Goal: Task Accomplishment & Management: Manage account settings

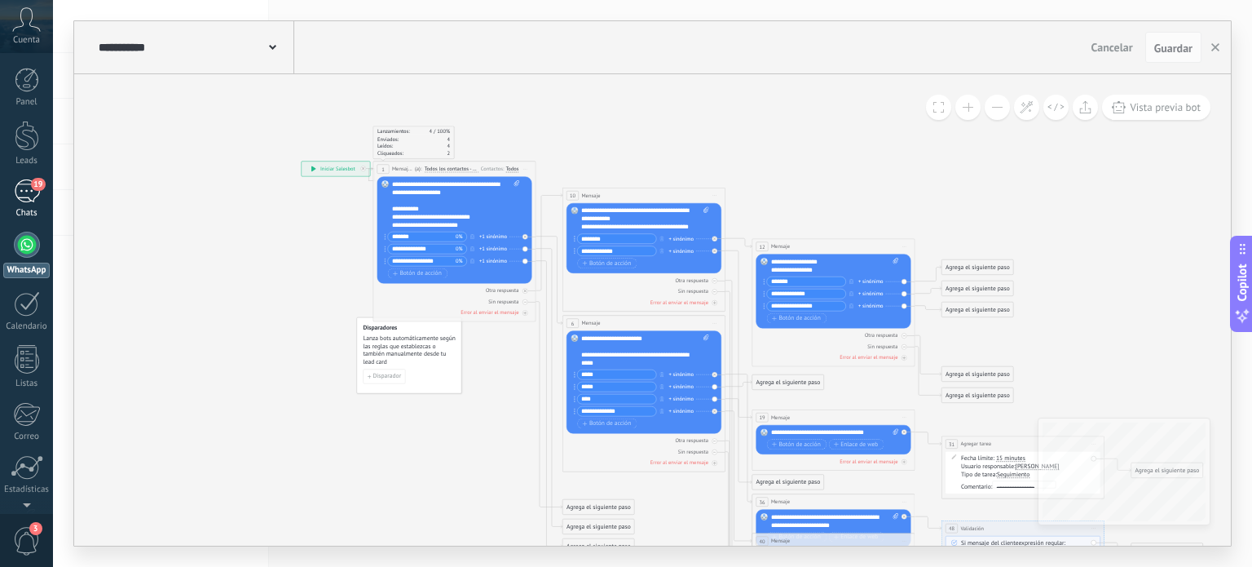
click at [29, 185] on div "19" at bounding box center [27, 191] width 26 height 24
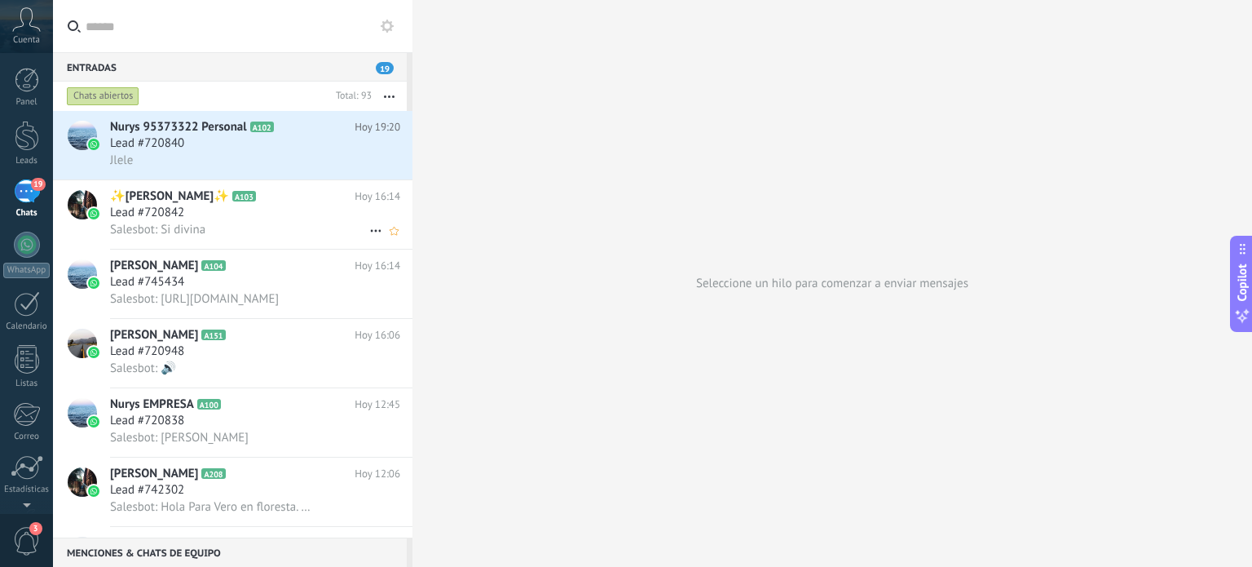
click at [264, 215] on div "Lead #720842" at bounding box center [255, 213] width 290 height 16
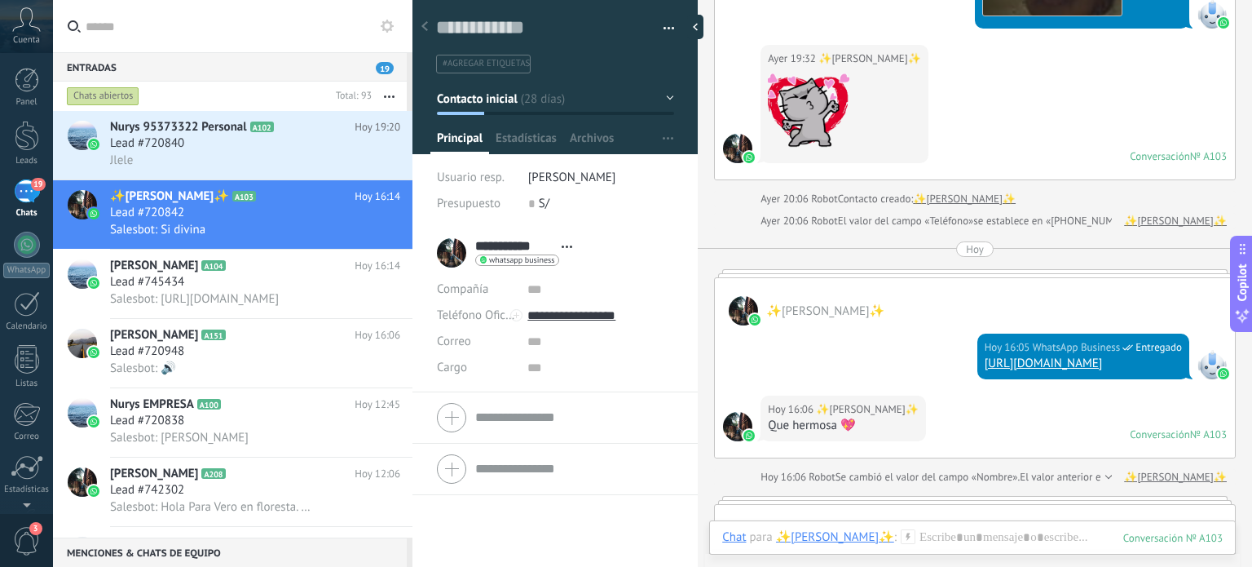
scroll to position [2720, 0]
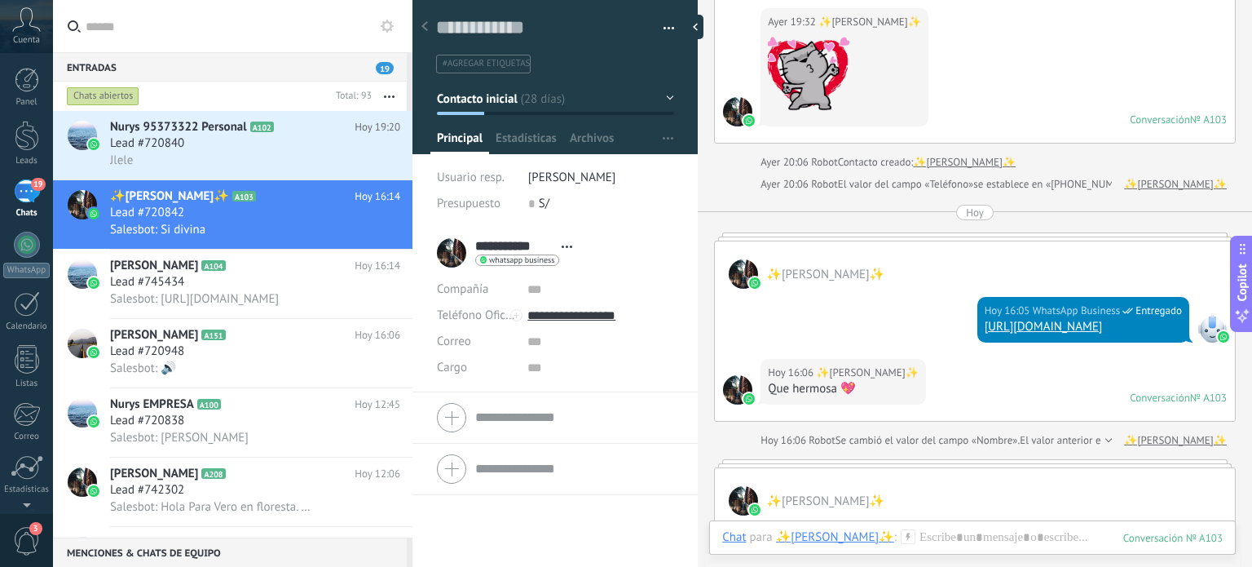
click at [985, 319] on link "[URL][DOMAIN_NAME]" at bounding box center [1044, 326] width 118 height 15
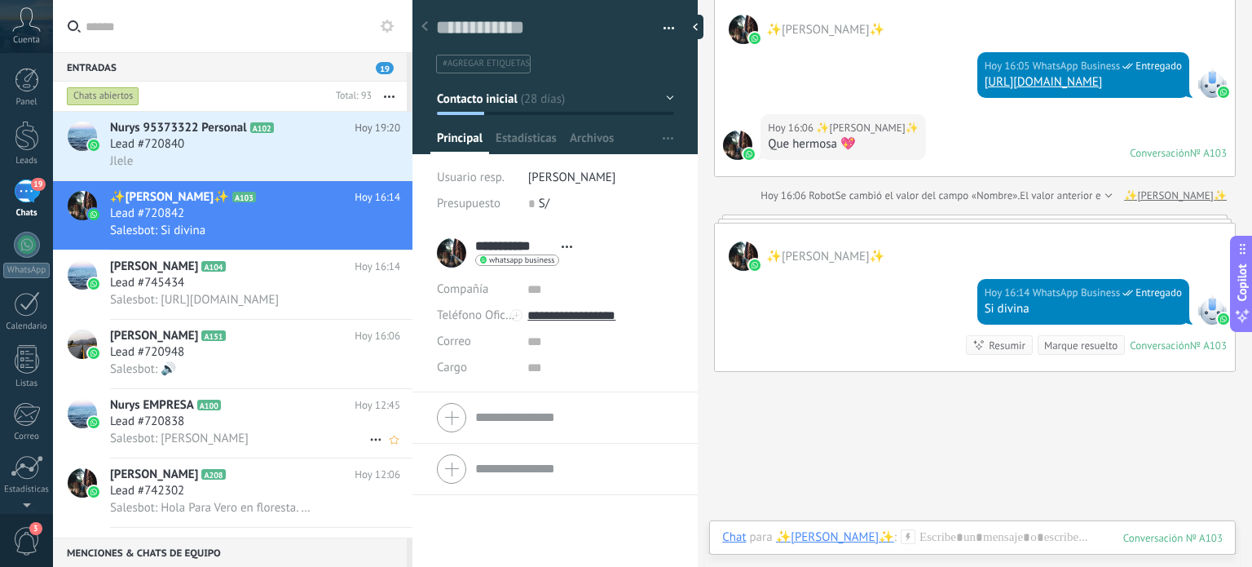
scroll to position [82, 0]
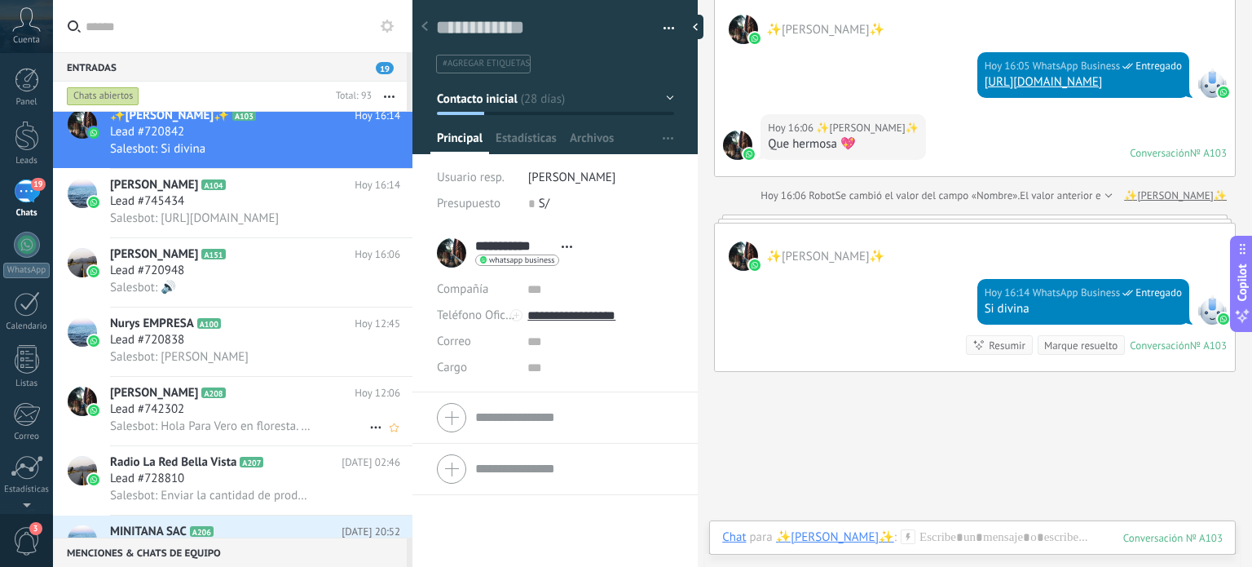
click at [274, 413] on div "Lead #742302" at bounding box center [255, 409] width 290 height 16
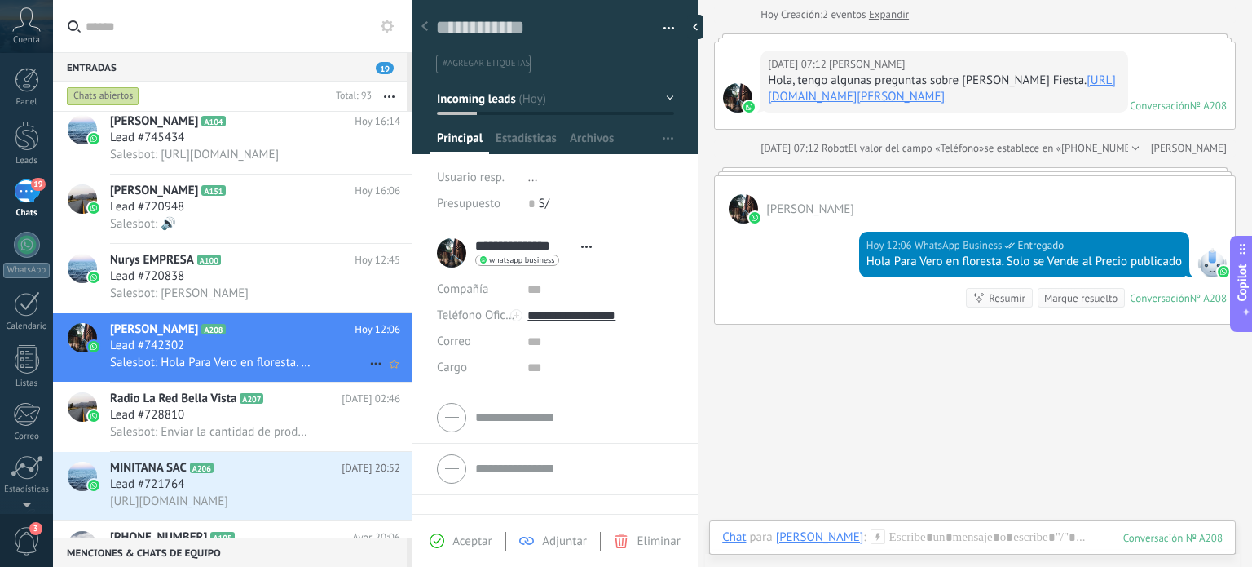
scroll to position [163, 0]
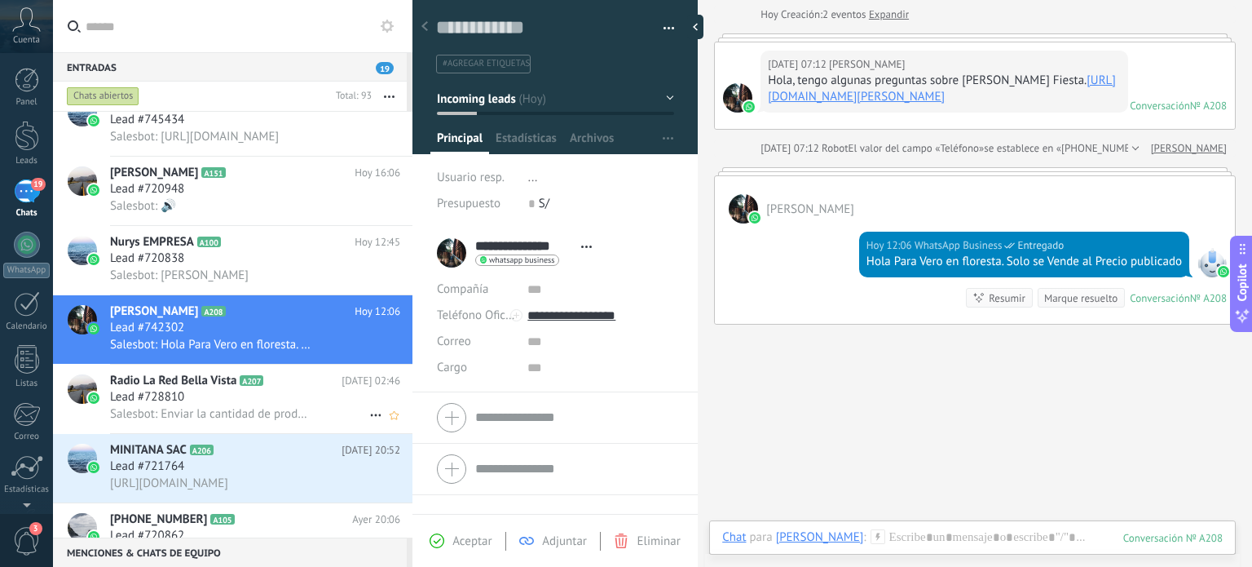
click at [294, 405] on div "Lead #728810" at bounding box center [255, 397] width 290 height 16
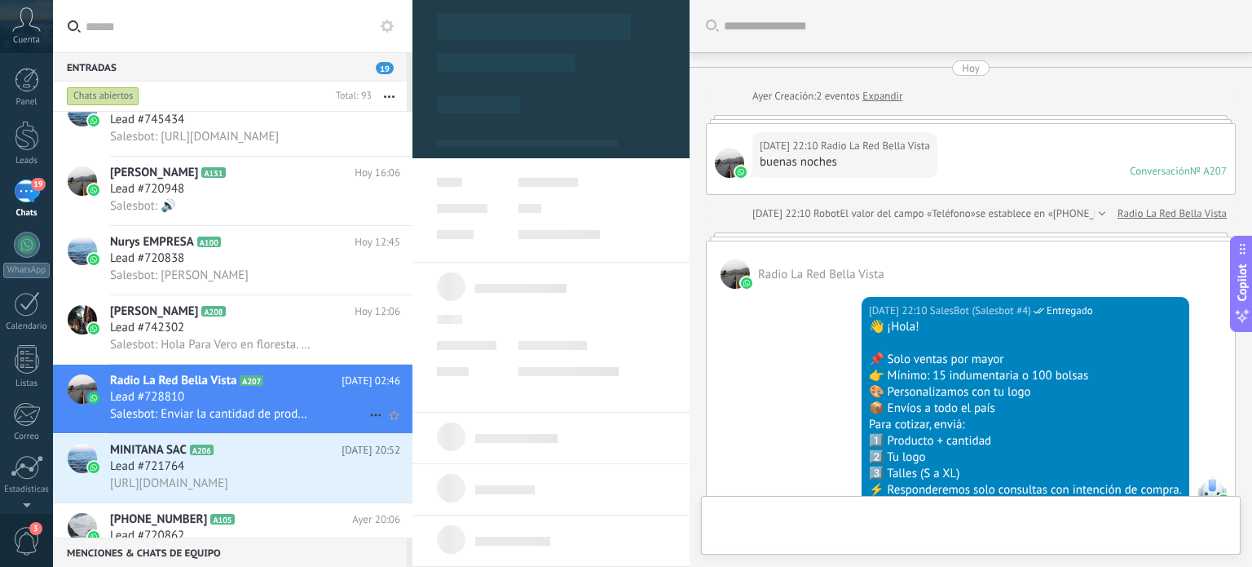
type textarea "**********"
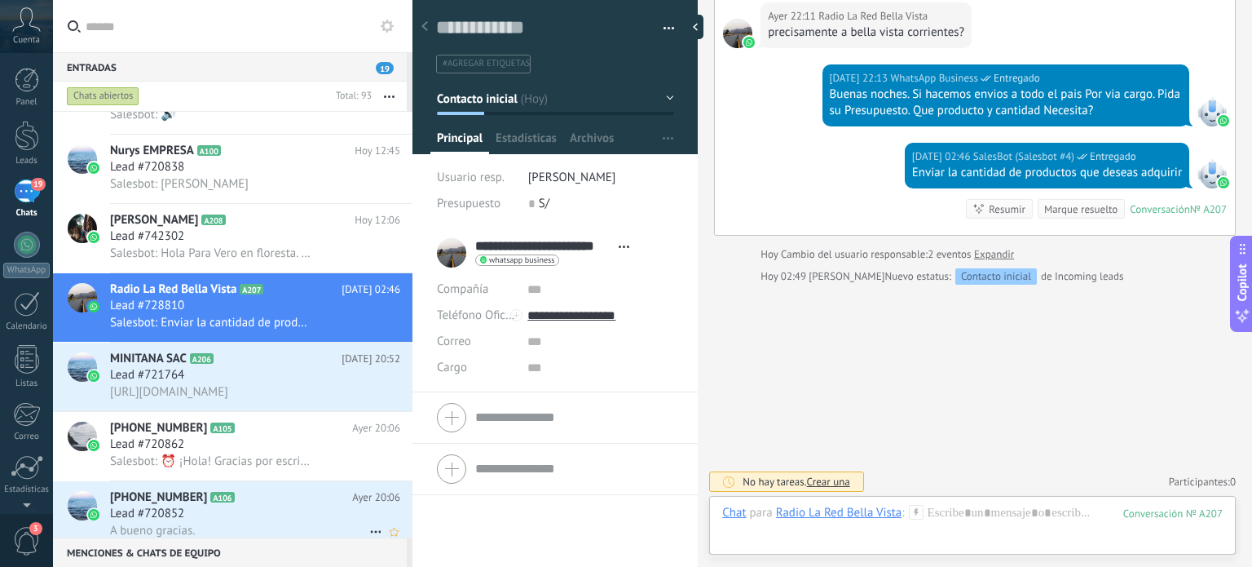
scroll to position [245, 0]
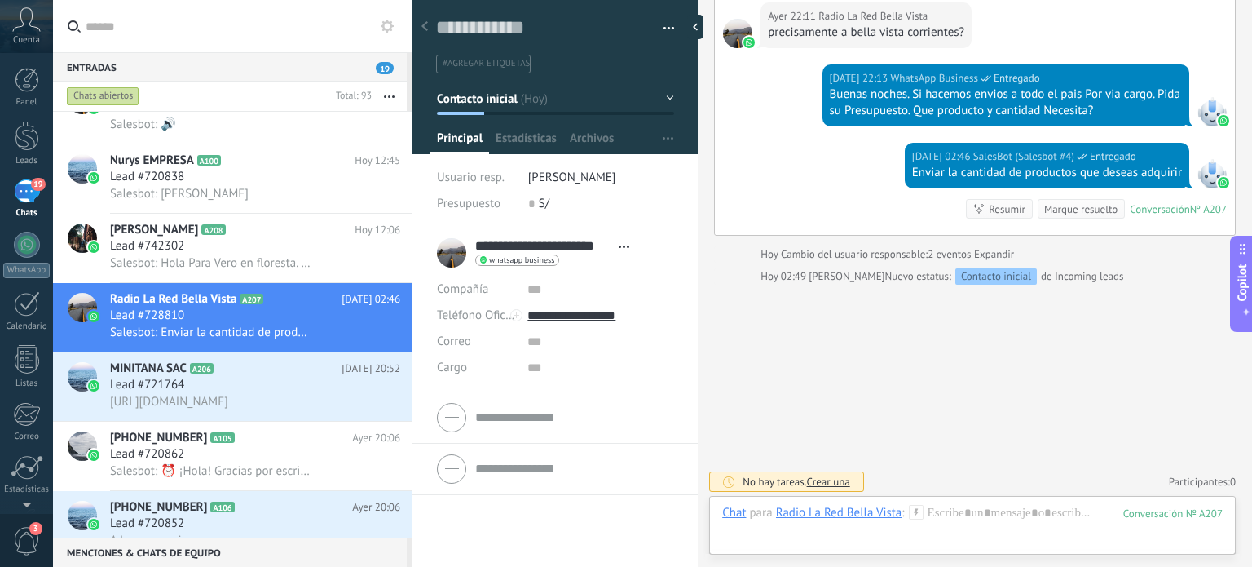
click at [29, 536] on span "3" at bounding box center [27, 541] width 28 height 29
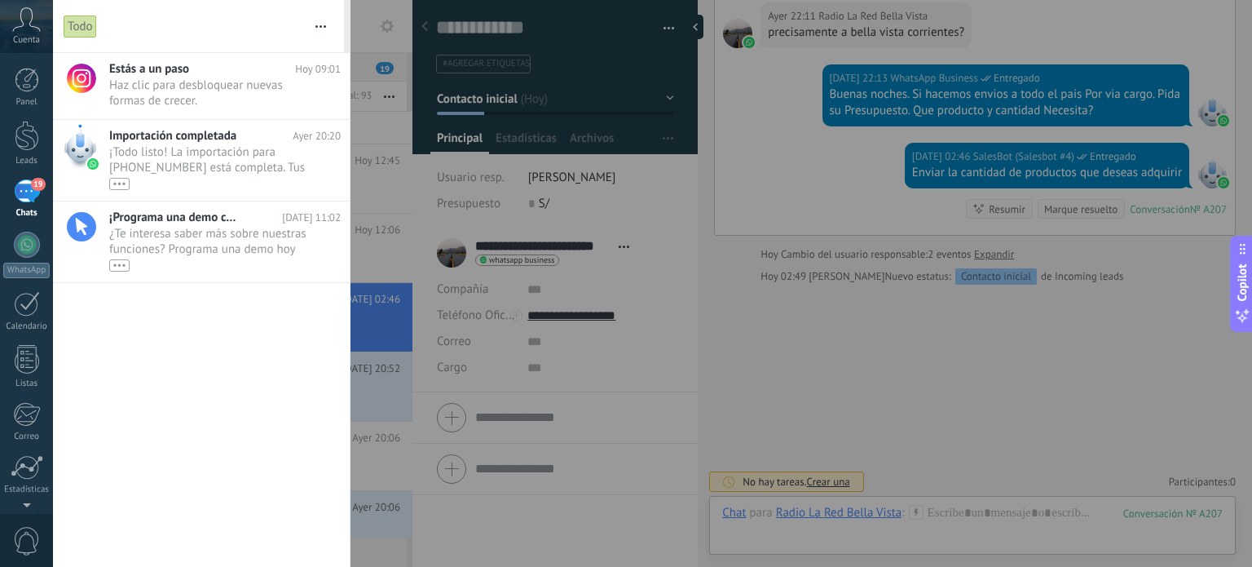
click at [778, 420] on div at bounding box center [626, 283] width 1252 height 567
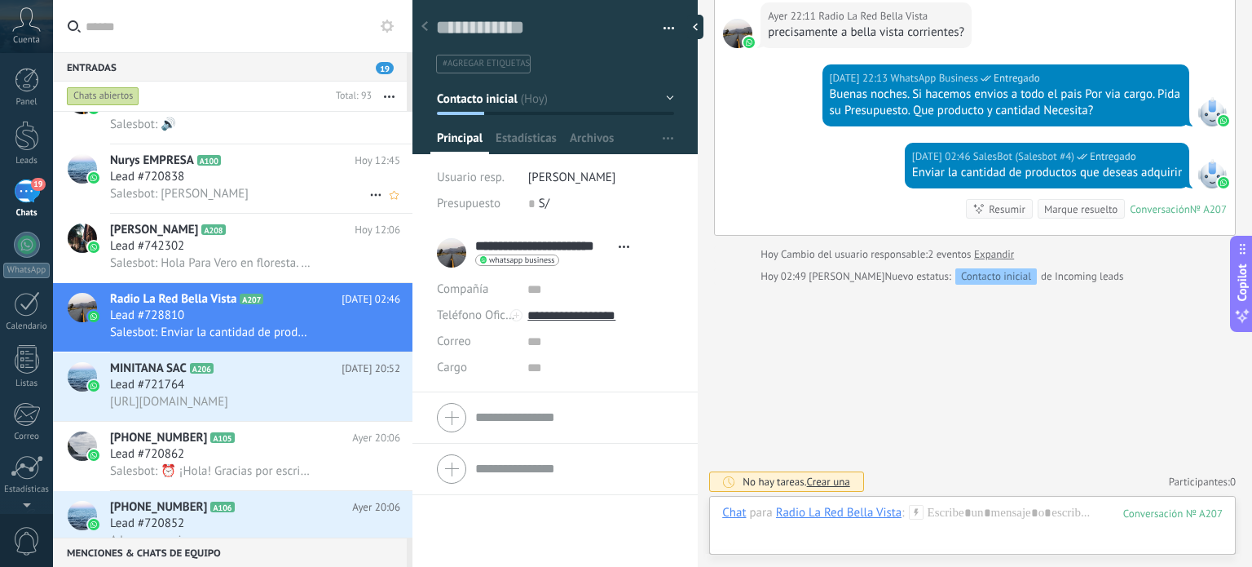
scroll to position [0, 0]
